Goal: Navigation & Orientation: Find specific page/section

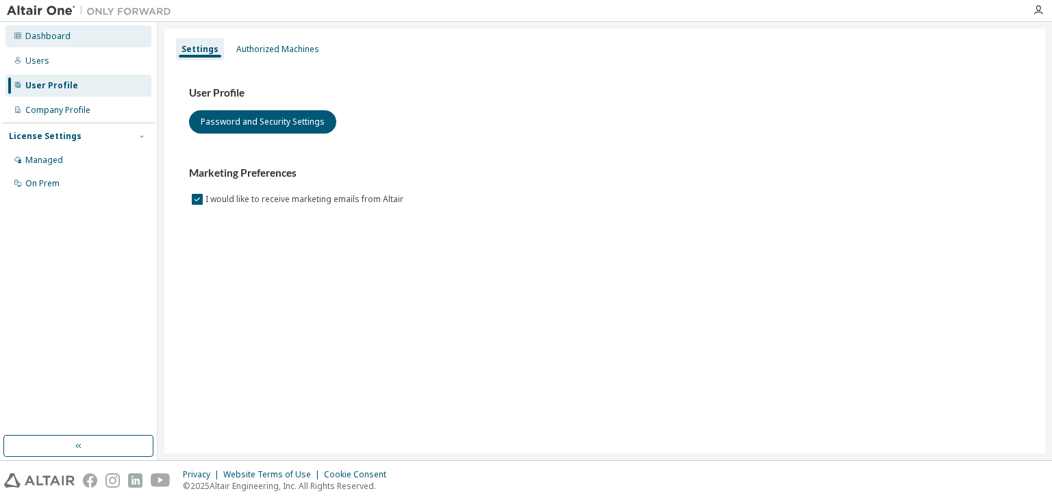
click at [58, 36] on div "Dashboard" at bounding box center [47, 36] width 45 height 11
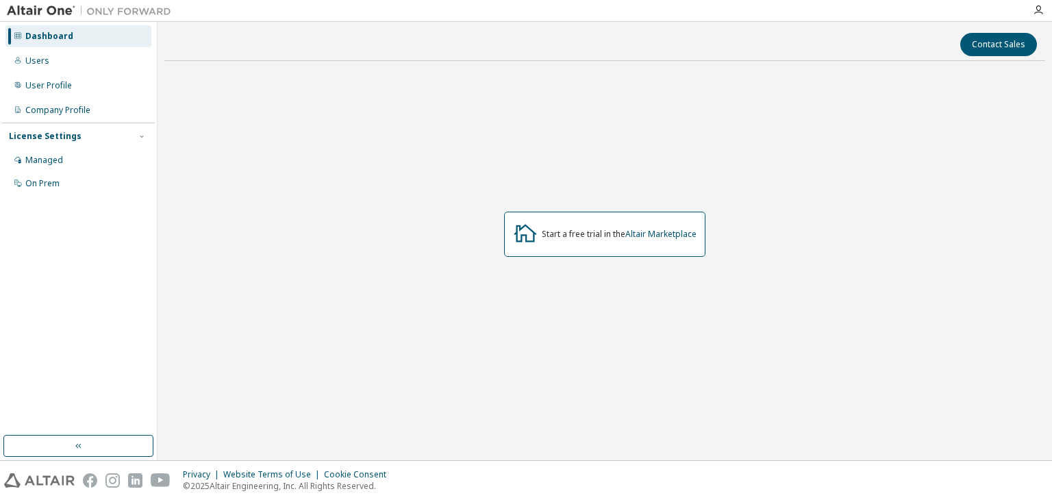
click at [590, 239] on div "Start a free trial in the Altair Marketplace" at bounding box center [604, 234] width 201 height 45
